Goal: Check status: Check status

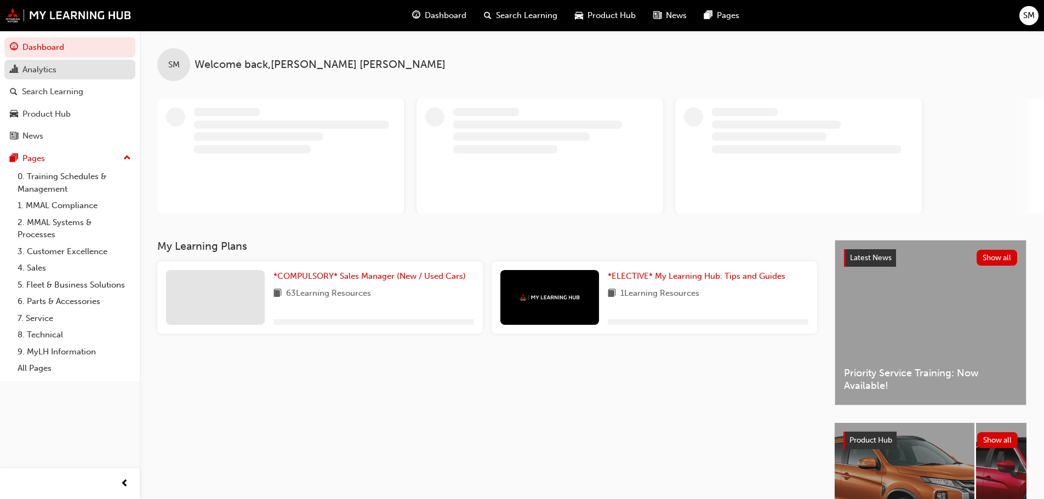
click at [55, 73] on div "Analytics" at bounding box center [39, 70] width 34 height 13
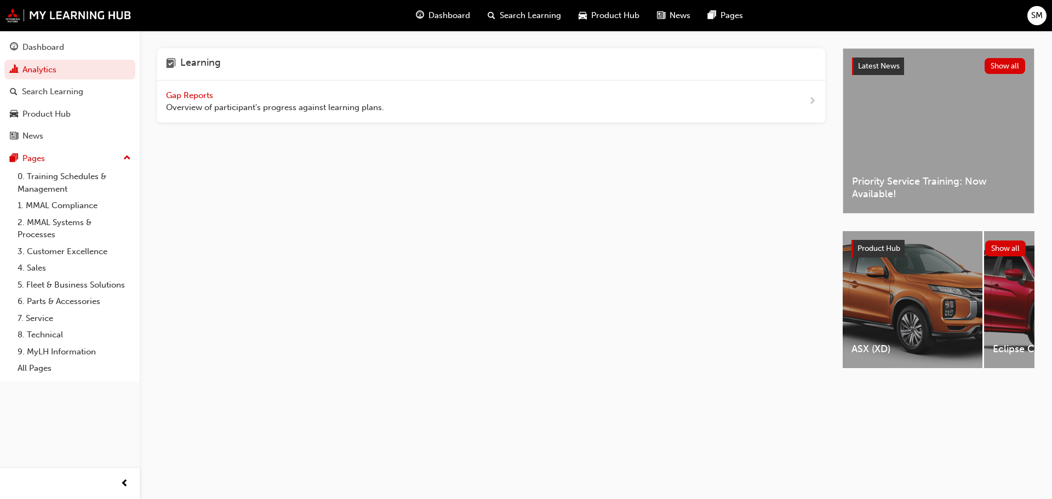
click at [202, 95] on span "Gap Reports" at bounding box center [190, 95] width 49 height 10
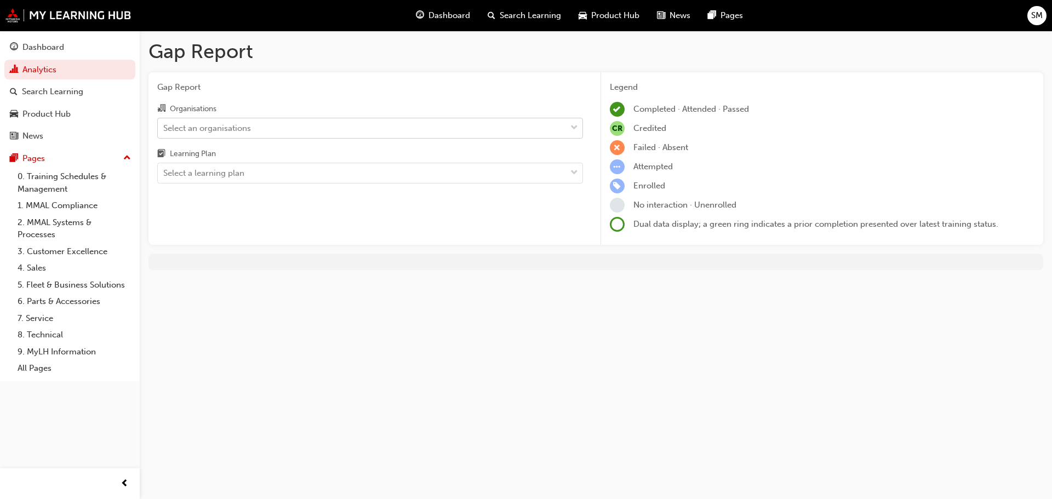
click at [446, 127] on div "Select an organisations" at bounding box center [362, 127] width 408 height 19
click at [164, 127] on input "Organisations Select an organisations" at bounding box center [163, 127] width 1 height 9
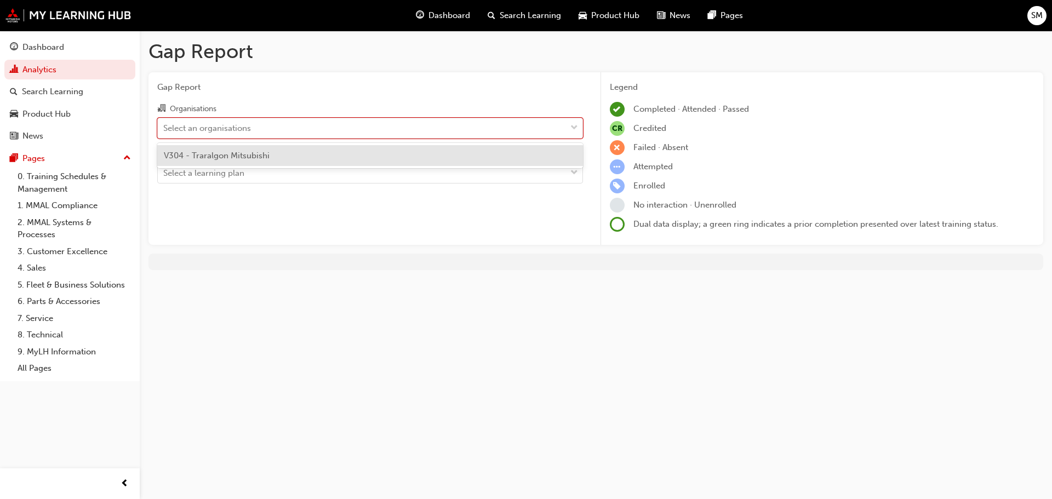
click at [412, 150] on div "V304 - Traralgon Mitsubishi" at bounding box center [370, 155] width 426 height 21
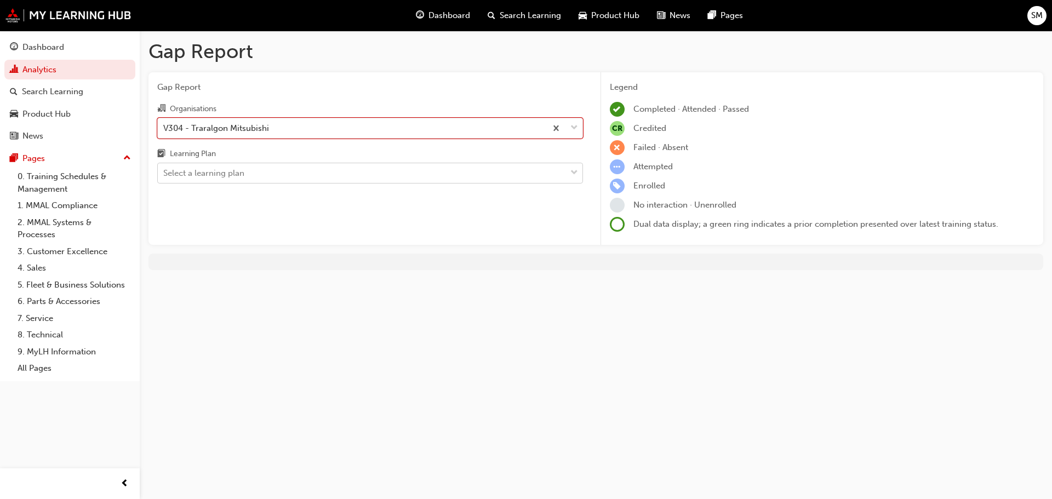
click at [405, 168] on div "Select a learning plan" at bounding box center [362, 173] width 408 height 19
click at [164, 168] on input "Learning Plan Select a learning plan" at bounding box center [163, 172] width 1 height 9
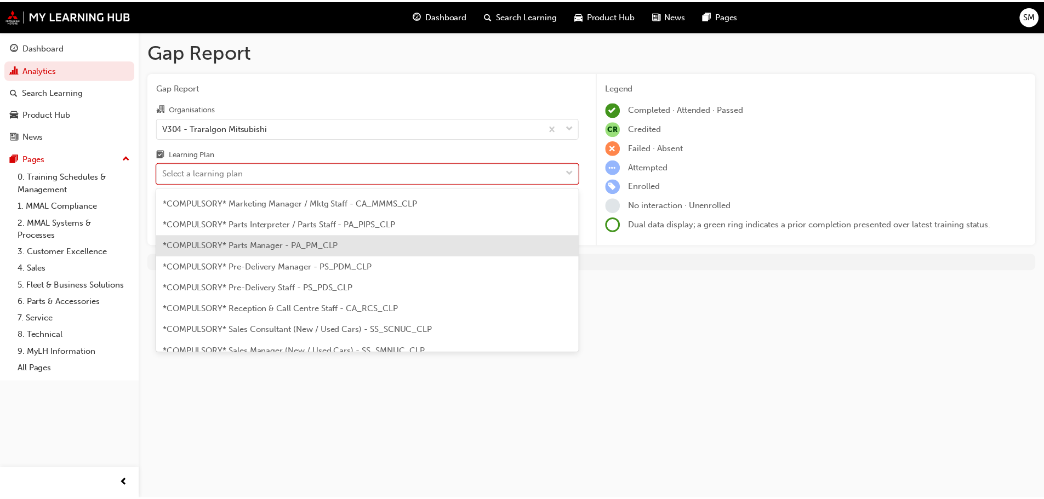
scroll to position [274, 0]
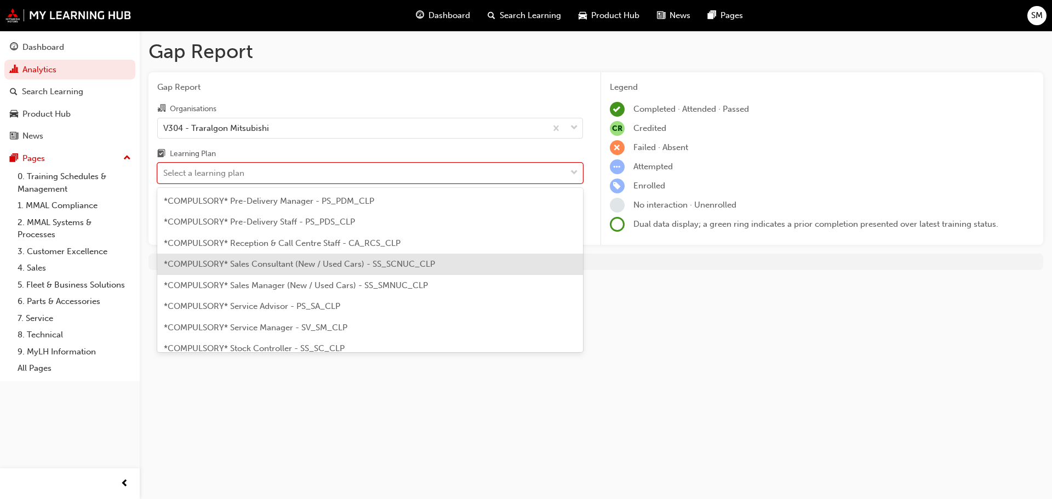
click at [334, 264] on span "*COMPULSORY* Sales Consultant (New / Used Cars) - SS_SCNUC_CLP" at bounding box center [299, 264] width 271 height 10
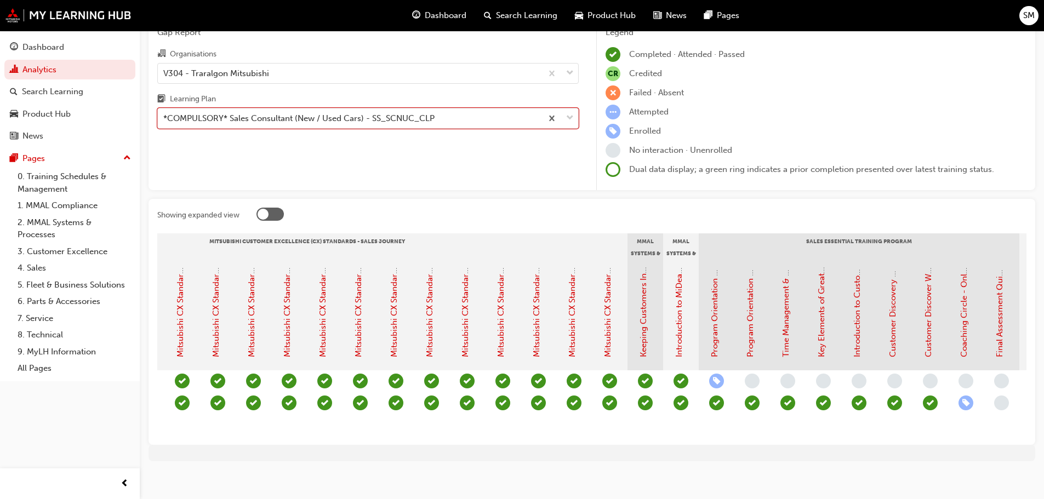
scroll to position [0, 619]
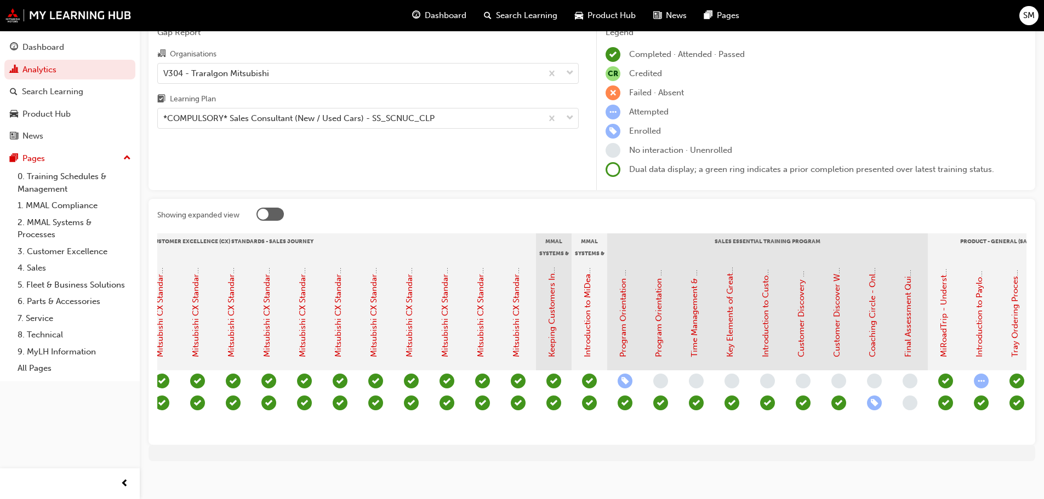
click at [874, 401] on span "learningRecordVerb_ENROLL-icon" at bounding box center [874, 403] width 15 height 15
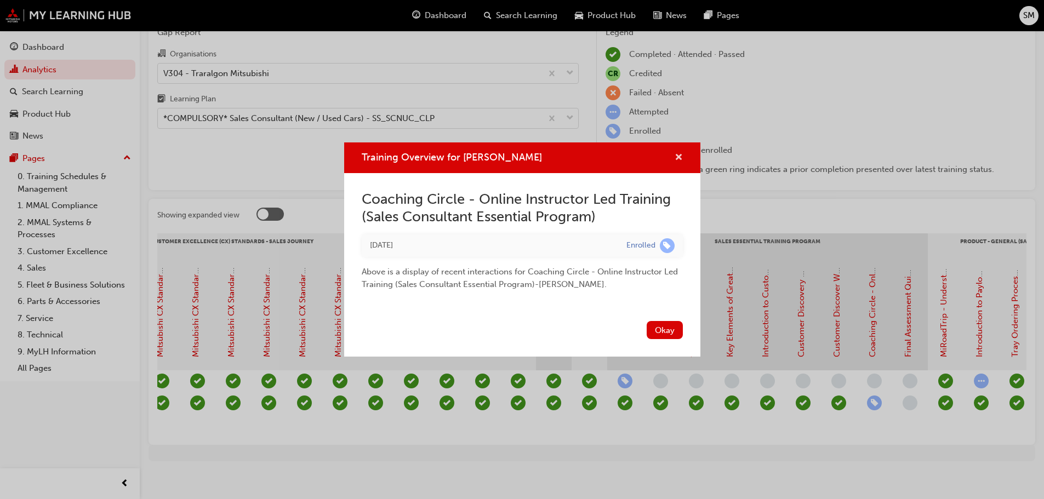
click at [678, 160] on span "cross-icon" at bounding box center [679, 158] width 8 height 10
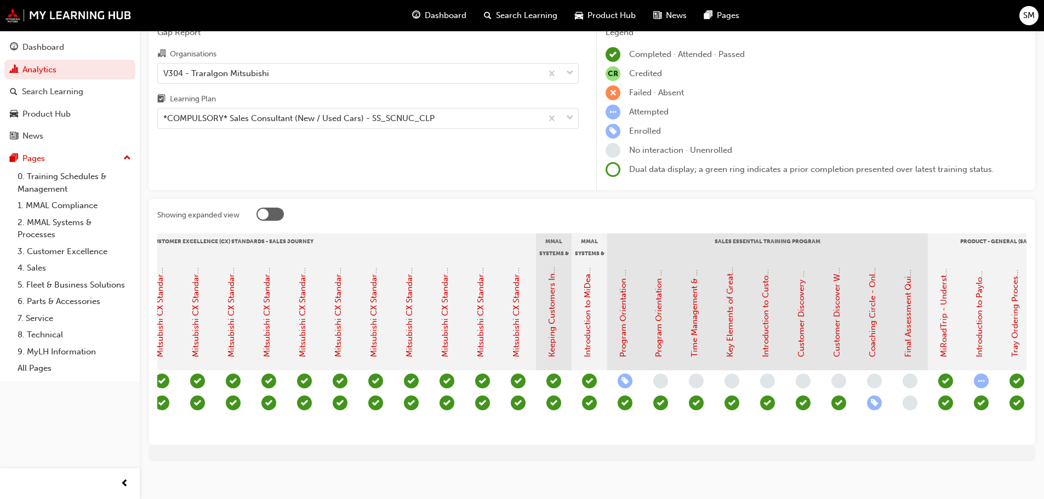
scroll to position [0, 0]
